Goal: Information Seeking & Learning: Check status

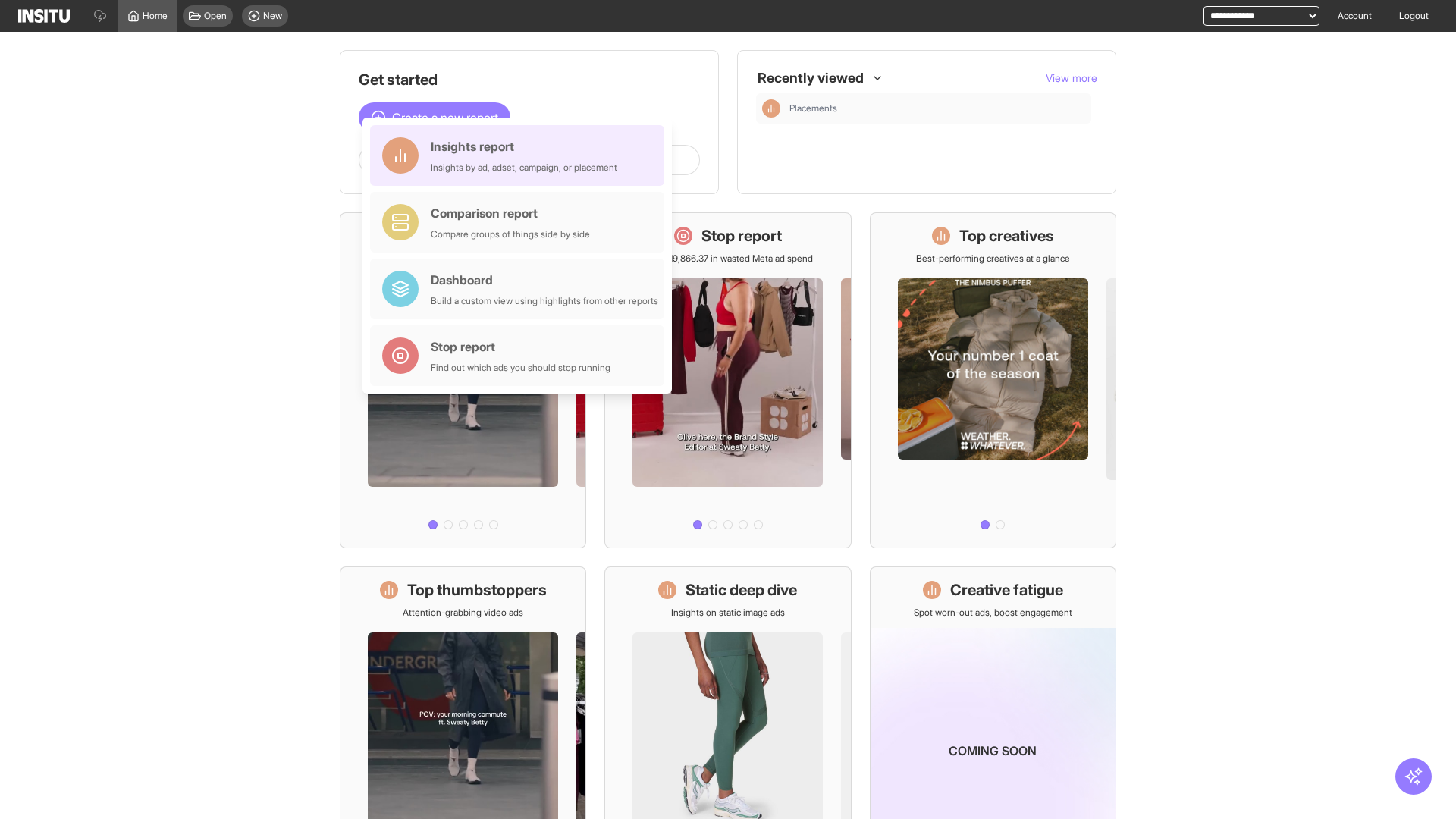
click at [521, 155] on div "Insights report Insights by ad, adset, campaign, or placement" at bounding box center [523, 155] width 186 height 37
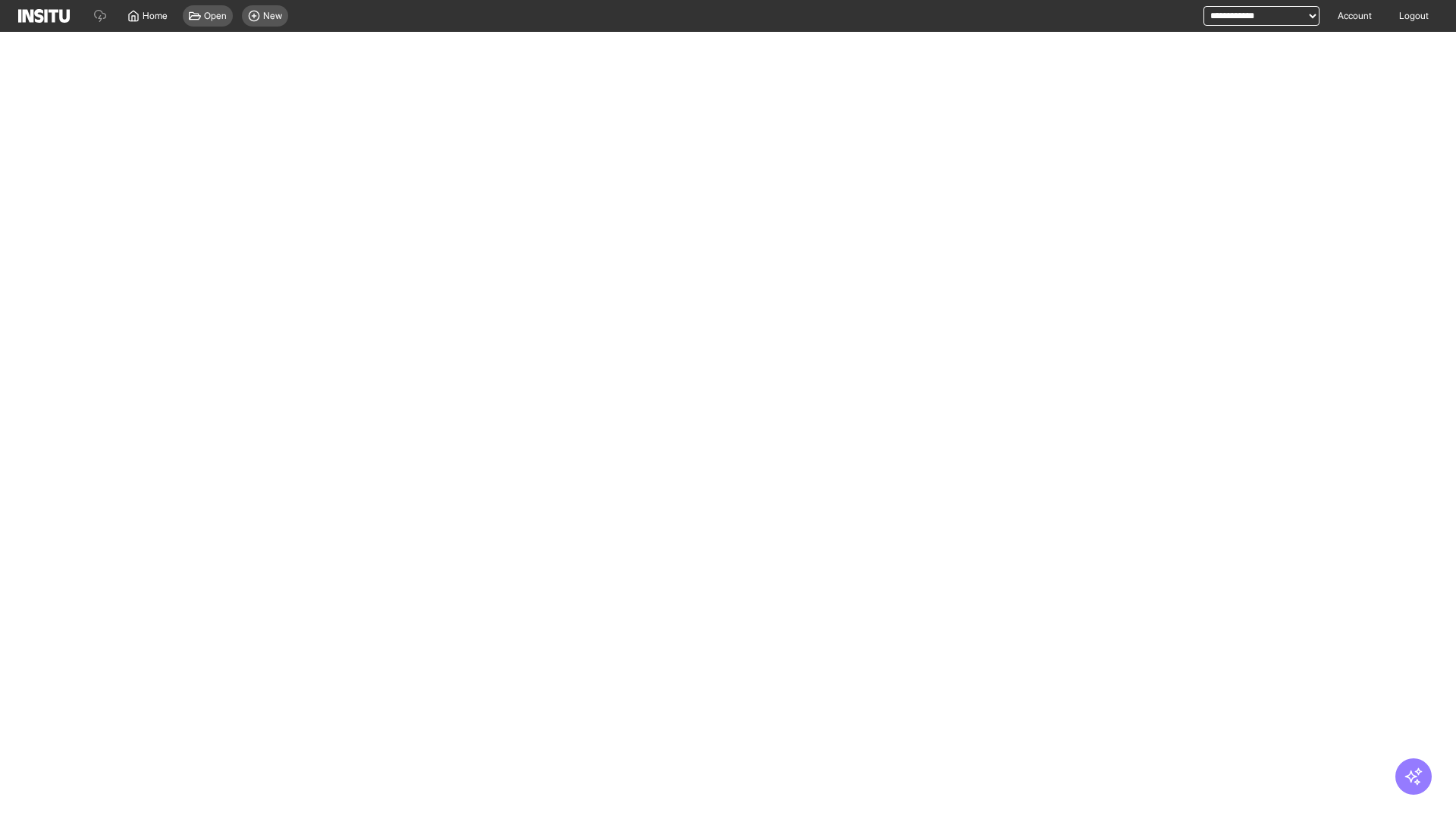
select select "**"
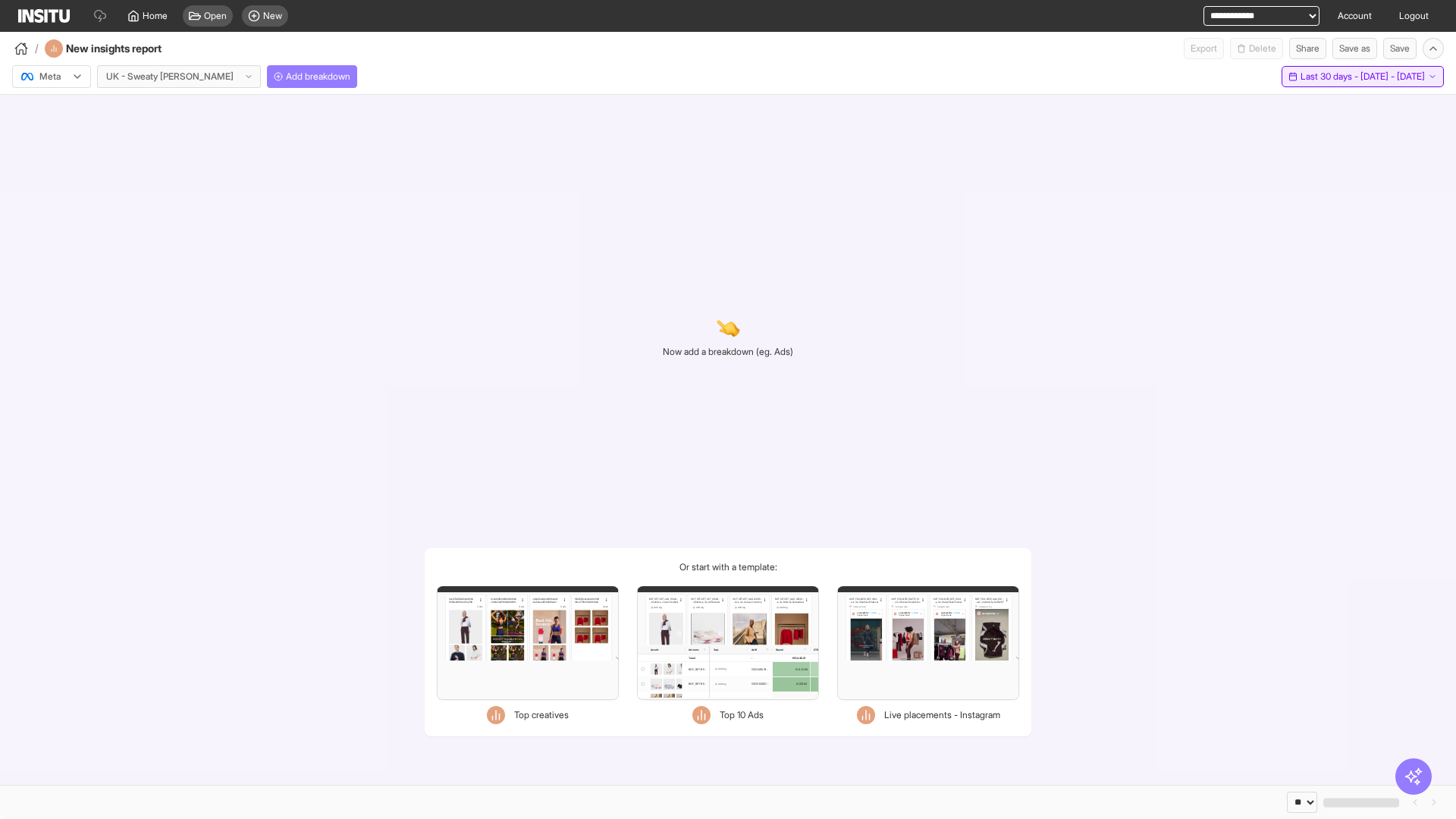
click at [1327, 77] on span "Last 30 days - [DATE] - [DATE]" at bounding box center [1362, 77] width 125 height 12
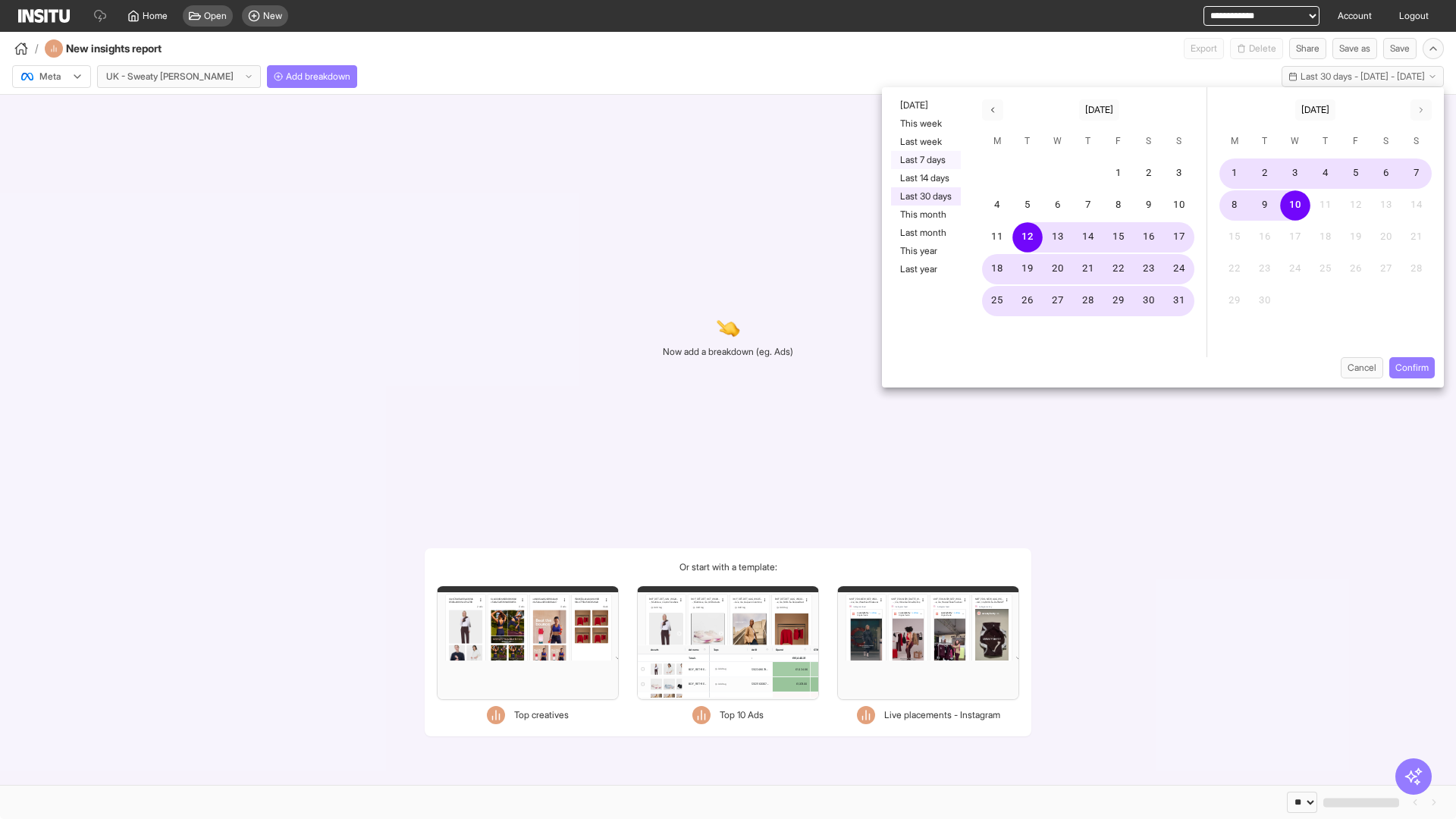
click at [925, 160] on button "Last 7 days" at bounding box center [926, 160] width 70 height 18
